Goal: Browse casually: Explore the website without a specific task or goal

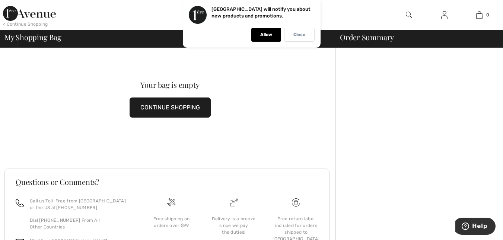
click at [300, 32] on p "Close" at bounding box center [299, 35] width 12 height 6
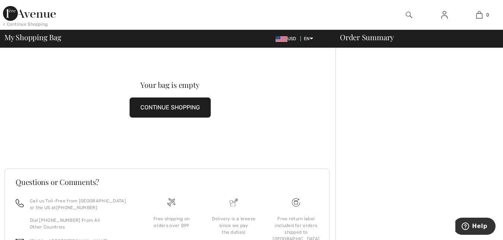
click at [182, 107] on button "CONTINUE SHOPPING" at bounding box center [170, 108] width 81 height 20
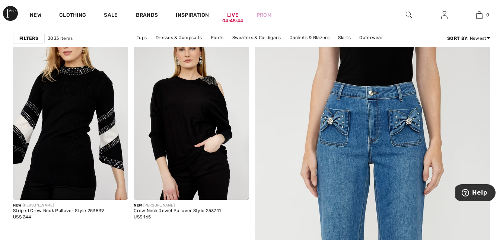
click at [443, 89] on img at bounding box center [372, 240] width 282 height 424
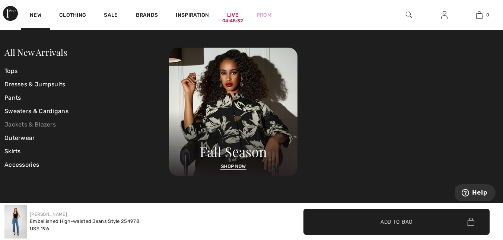
click at [40, 125] on link "Jackets & Blazers" at bounding box center [86, 124] width 164 height 13
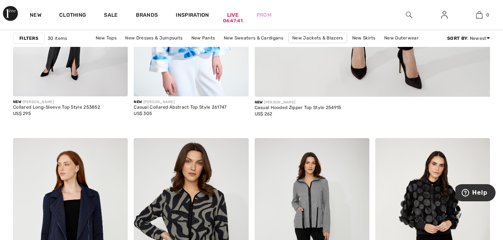
scroll to position [298, 0]
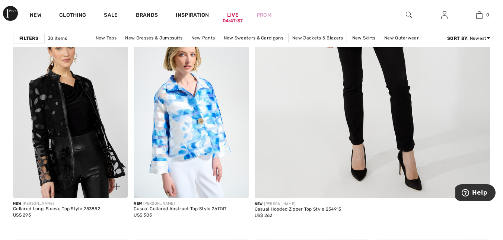
click at [85, 106] on img at bounding box center [70, 112] width 115 height 172
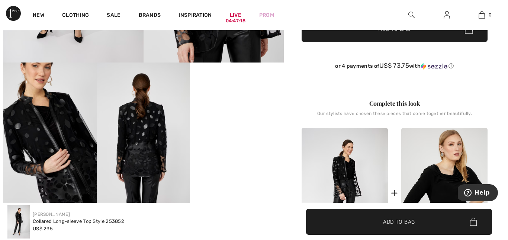
scroll to position [186, 0]
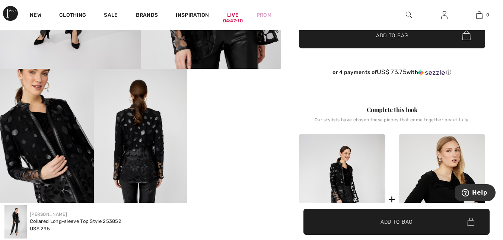
click at [142, 139] on img at bounding box center [141, 139] width 94 height 140
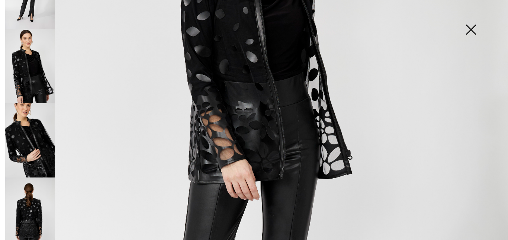
scroll to position [46, 0]
click at [34, 137] on img at bounding box center [29, 140] width 49 height 74
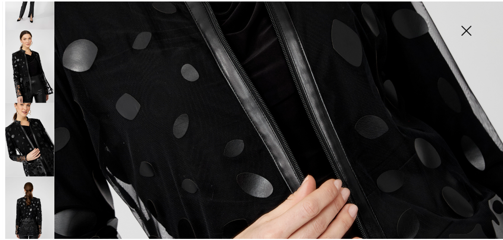
scroll to position [105, 0]
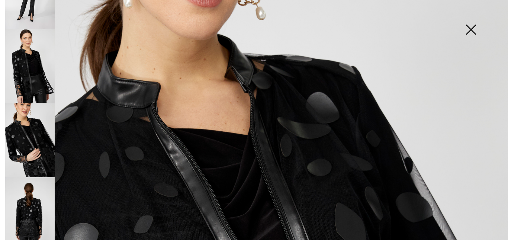
click at [469, 23] on img at bounding box center [471, 30] width 37 height 38
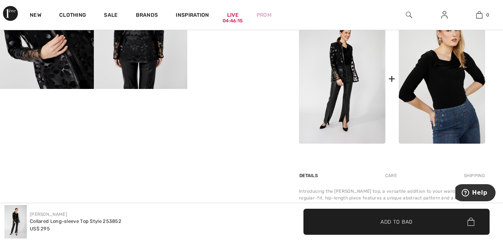
scroll to position [298, 0]
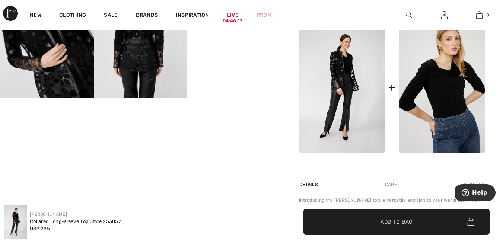
click at [351, 87] on img at bounding box center [342, 88] width 86 height 130
click at [79, 90] on img at bounding box center [47, 27] width 94 height 140
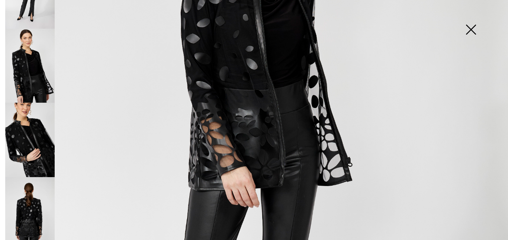
scroll to position [217, 0]
click at [471, 28] on img at bounding box center [471, 30] width 37 height 38
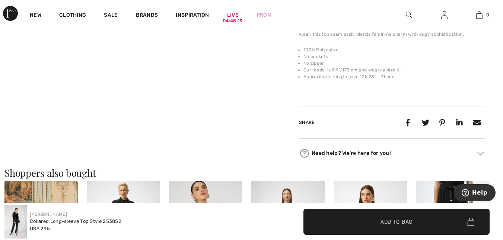
scroll to position [447, 0]
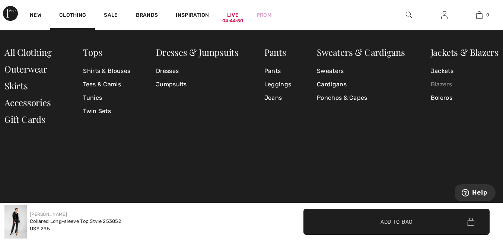
click at [441, 84] on link "Blazers" at bounding box center [465, 84] width 68 height 13
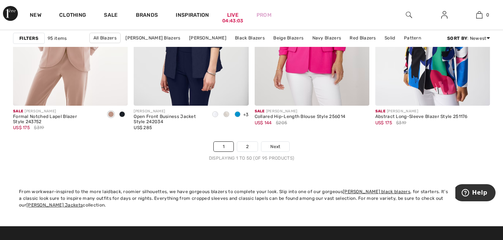
scroll to position [3275, 0]
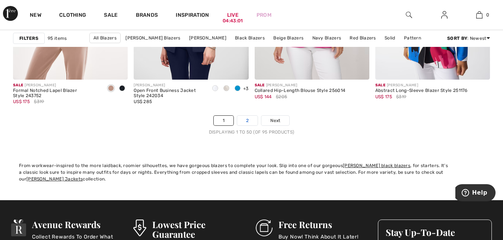
click at [246, 118] on link "2" at bounding box center [247, 121] width 20 height 10
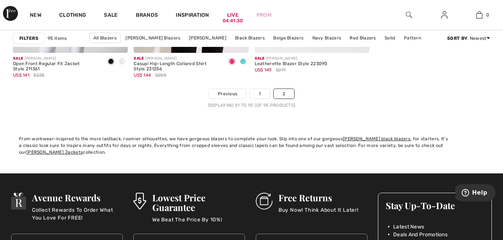
scroll to position [3089, 0]
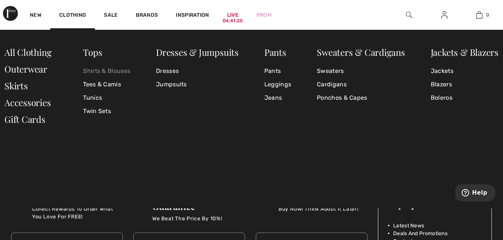
click at [114, 71] on link "Shirts & Blouses" at bounding box center [106, 70] width 47 height 13
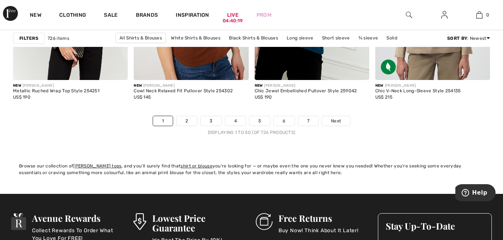
scroll to position [3275, 0]
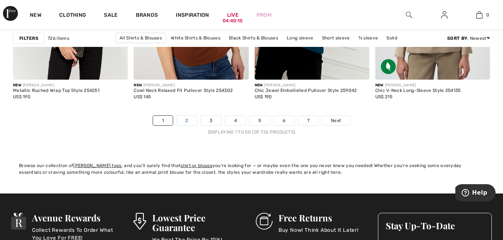
click at [189, 121] on link "2" at bounding box center [186, 121] width 20 height 10
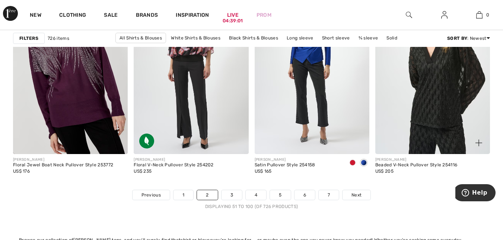
scroll to position [3238, 0]
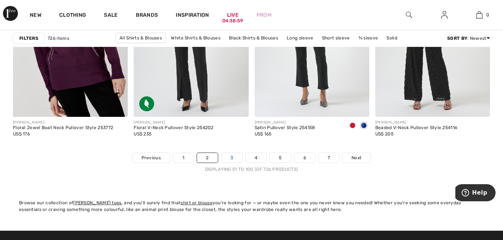
click at [234, 157] on link "3" at bounding box center [231, 158] width 20 height 10
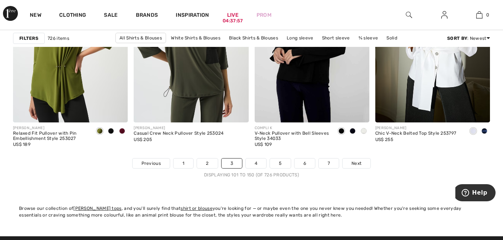
scroll to position [3238, 0]
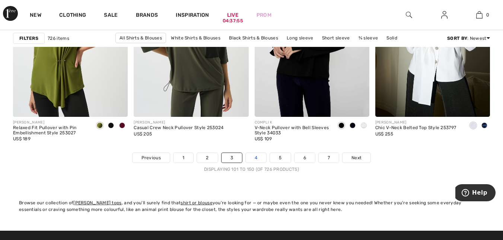
click at [257, 157] on link "4" at bounding box center [256, 158] width 20 height 10
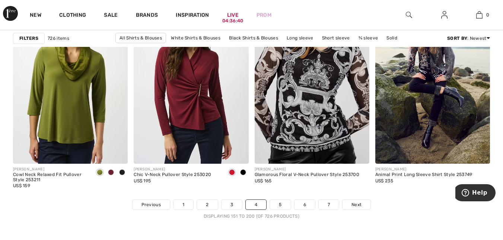
scroll to position [3238, 0]
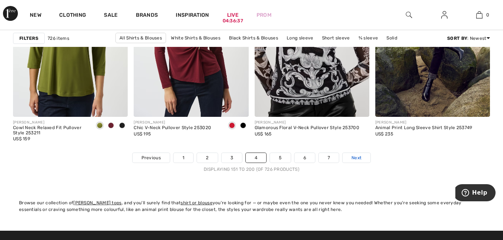
click at [361, 159] on span "Next" at bounding box center [356, 157] width 10 height 7
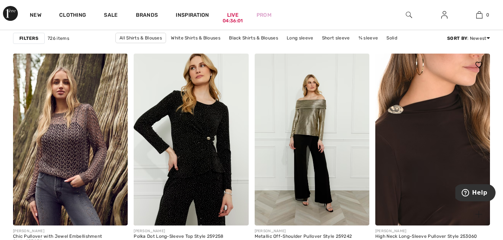
scroll to position [521, 0]
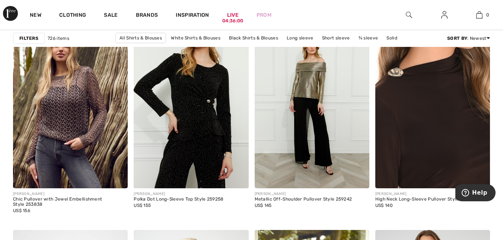
click at [424, 178] on img at bounding box center [432, 102] width 115 height 172
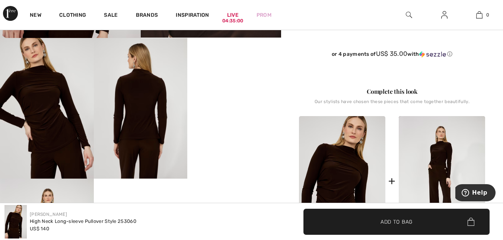
scroll to position [223, 0]
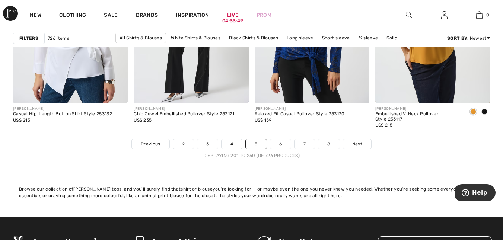
scroll to position [3275, 0]
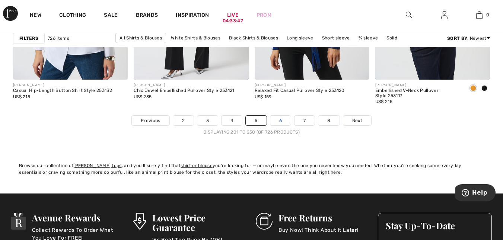
click at [282, 122] on link "6" at bounding box center [280, 121] width 20 height 10
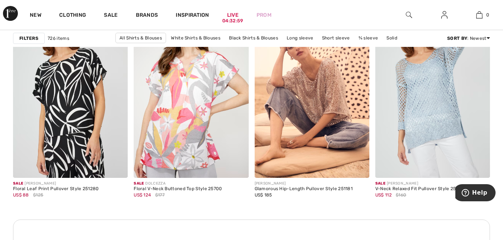
scroll to position [2456, 0]
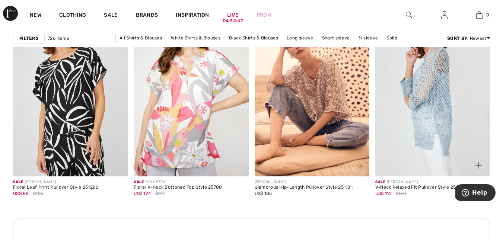
click at [429, 106] on img at bounding box center [432, 90] width 115 height 172
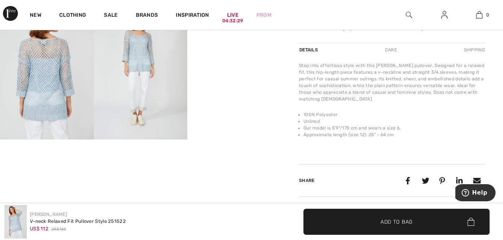
scroll to position [261, 0]
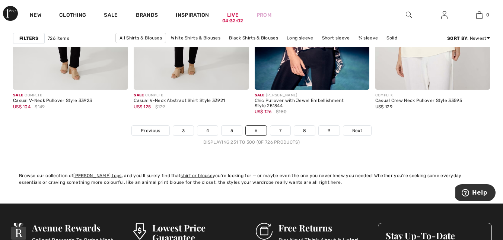
scroll to position [3275, 0]
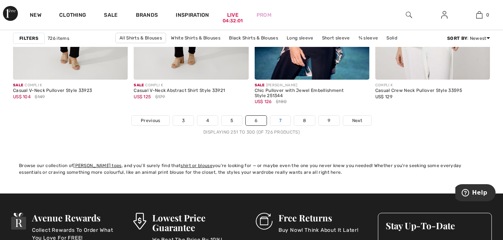
click at [277, 121] on link "7" at bounding box center [280, 121] width 20 height 10
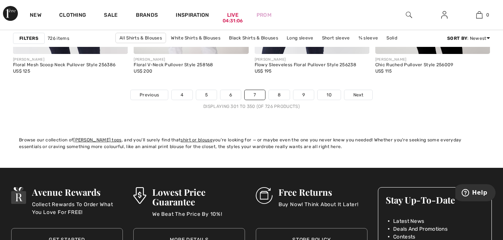
scroll to position [3312, 0]
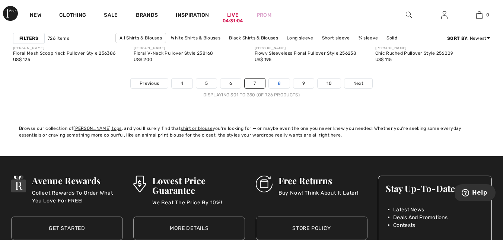
click at [280, 82] on link "8" at bounding box center [279, 84] width 21 height 10
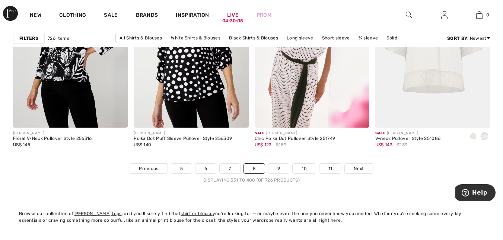
scroll to position [3238, 0]
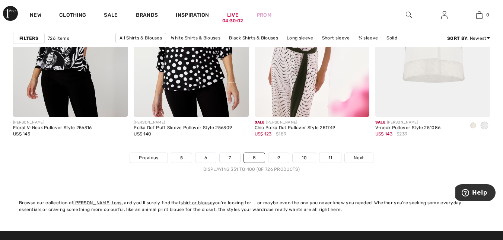
drag, startPoint x: 275, startPoint y: 157, endPoint x: 389, endPoint y: 161, distance: 113.9
click at [277, 157] on link "9" at bounding box center [278, 158] width 20 height 10
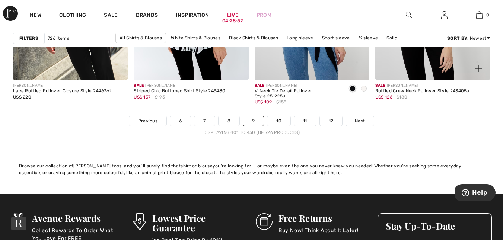
scroll to position [3275, 0]
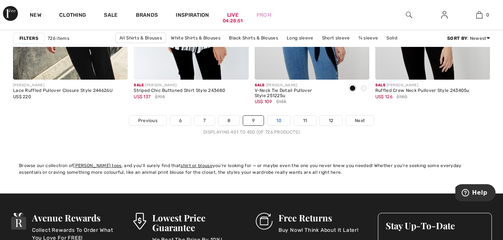
click at [278, 119] on link "10" at bounding box center [278, 121] width 23 height 10
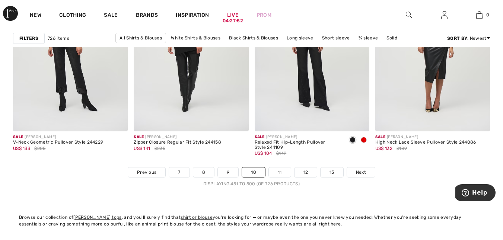
scroll to position [3238, 0]
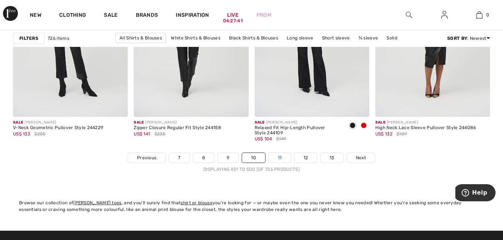
click at [280, 156] on link "11" at bounding box center [280, 158] width 22 height 10
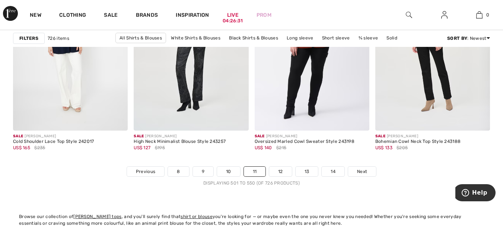
scroll to position [3238, 0]
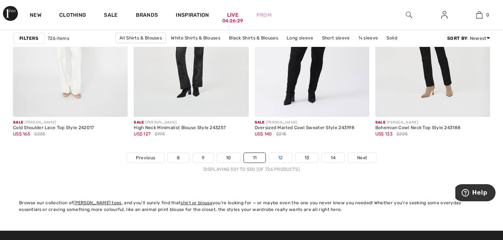
click at [278, 157] on link "12" at bounding box center [280, 158] width 23 height 10
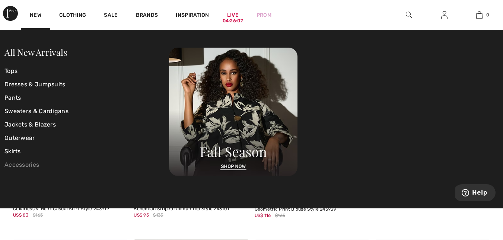
click at [29, 162] on link "Accessories" at bounding box center [86, 164] width 164 height 13
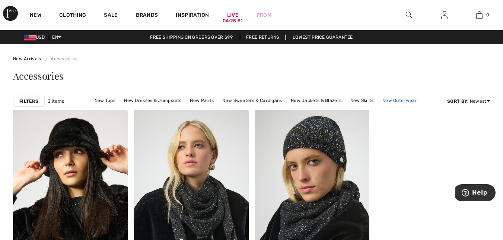
click at [389, 100] on link "New Outerwear" at bounding box center [399, 101] width 42 height 10
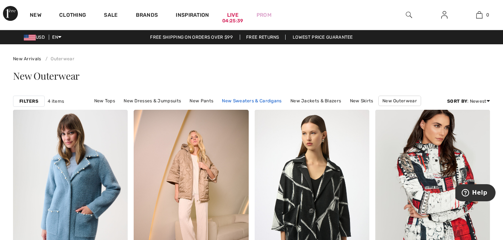
click at [240, 99] on link "New Sweaters & Cardigans" at bounding box center [251, 101] width 67 height 10
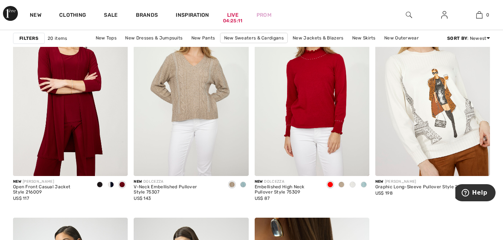
scroll to position [1079, 0]
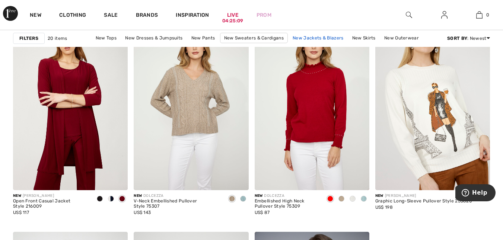
click at [313, 36] on link "New Jackets & Blazers" at bounding box center [318, 38] width 58 height 10
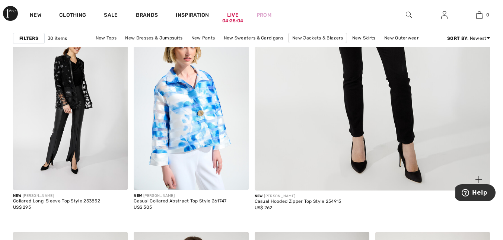
scroll to position [335, 0]
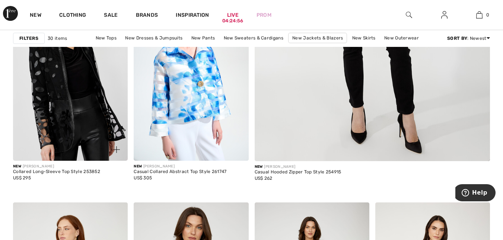
click at [64, 117] on img at bounding box center [70, 74] width 115 height 172
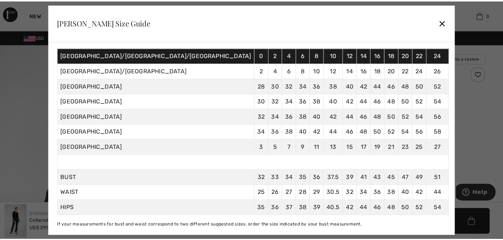
scroll to position [66, 0]
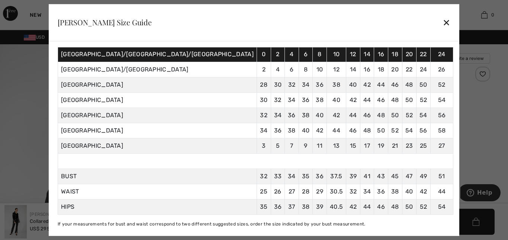
drag, startPoint x: 383, startPoint y: 20, endPoint x: 440, endPoint y: 57, distance: 67.6
click at [443, 22] on div "✕" at bounding box center [447, 23] width 8 height 16
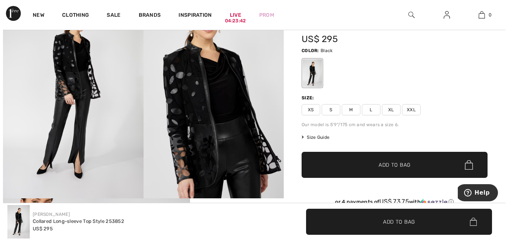
scroll to position [2, 0]
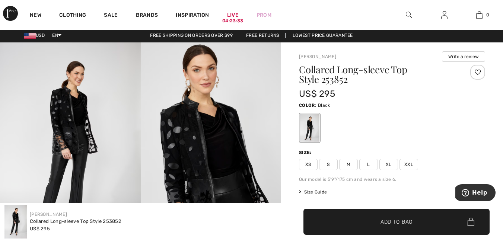
click at [315, 191] on span "Size Guide" at bounding box center [313, 192] width 28 height 7
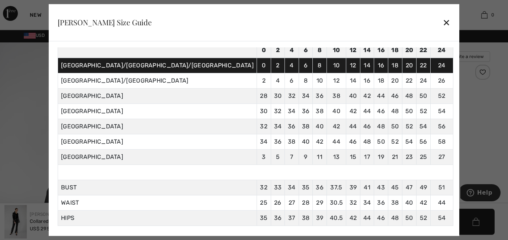
scroll to position [66, 0]
